Goal: Information Seeking & Learning: Understand process/instructions

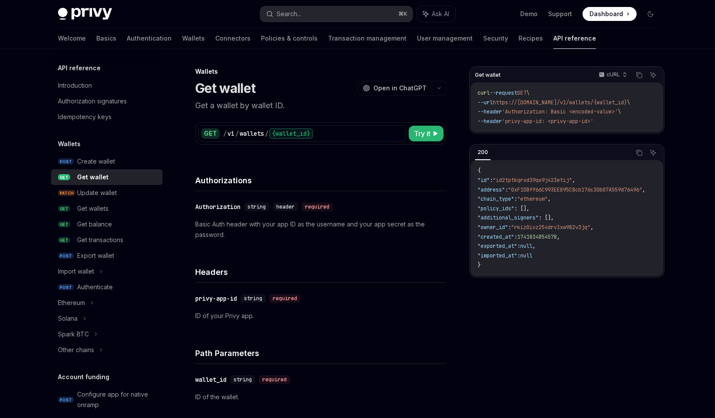
scroll to position [45, 0]
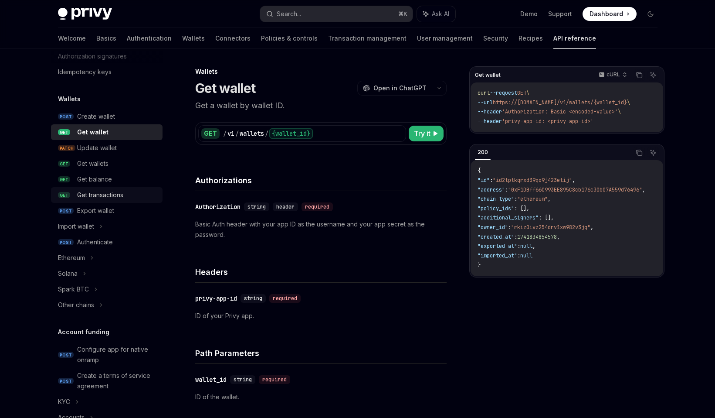
click at [90, 202] on link "GET Get transactions" at bounding box center [107, 195] width 112 height 16
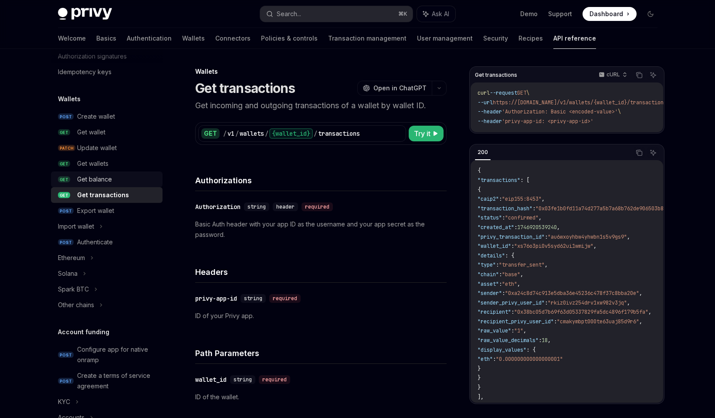
click at [92, 182] on div "Get balance" at bounding box center [94, 179] width 35 height 10
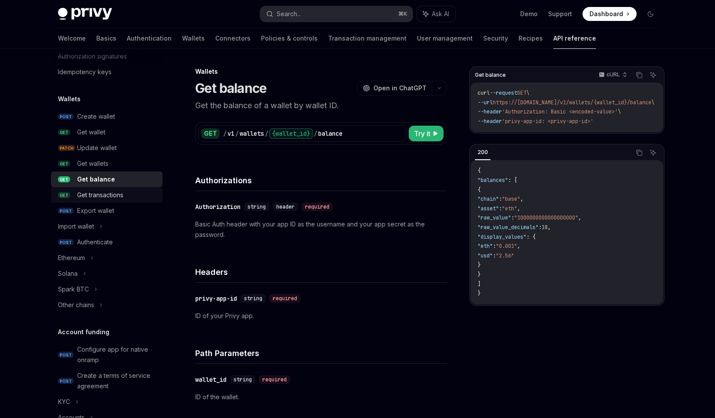
click at [96, 202] on link "GET Get transactions" at bounding box center [107, 195] width 112 height 16
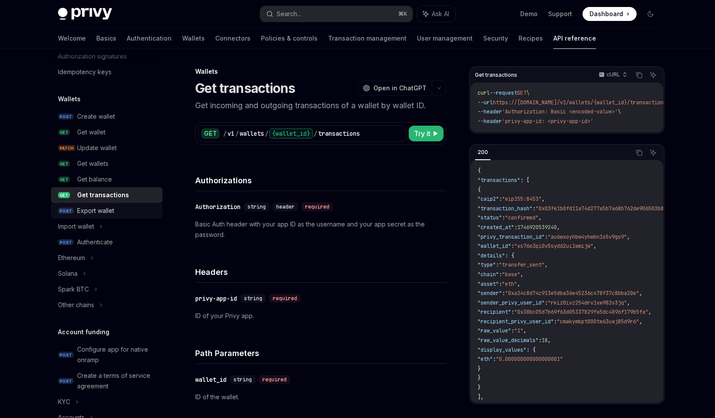
click at [99, 213] on div "Export wallet" at bounding box center [95, 210] width 37 height 10
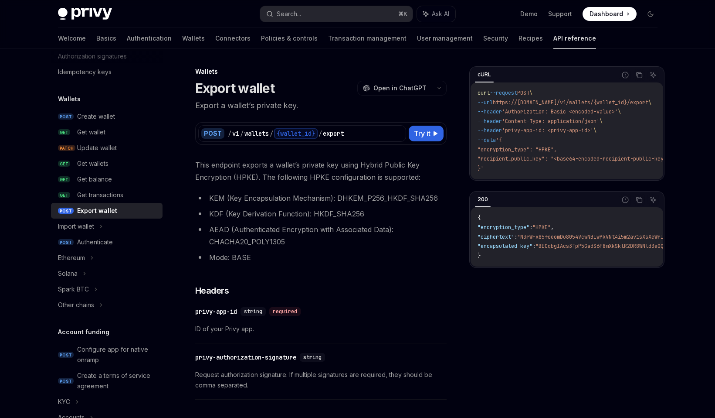
type textarea "*"
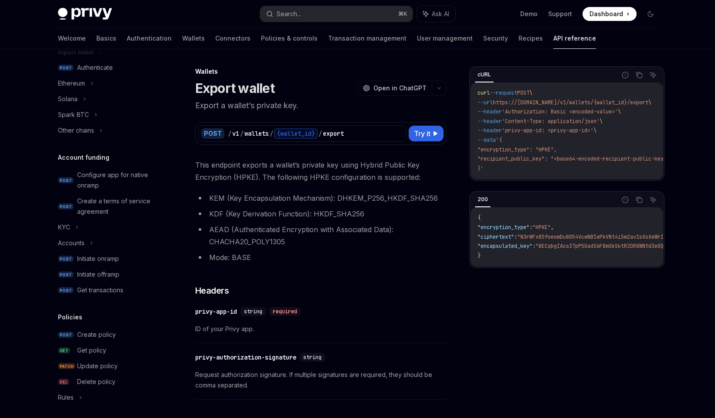
click at [341, 86] on div "Export wallet OpenAI Open in ChatGPT" at bounding box center [321, 88] width 252 height 16
click at [186, 18] on div "Privy Docs home page" at bounding box center [155, 14] width 195 height 12
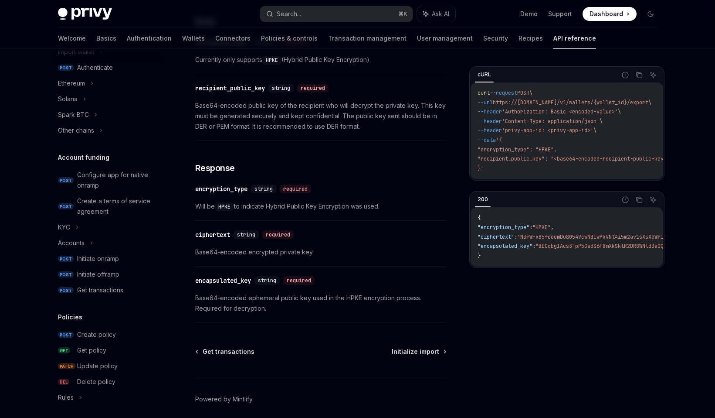
scroll to position [519, 0]
